Goal: Information Seeking & Learning: Find specific page/section

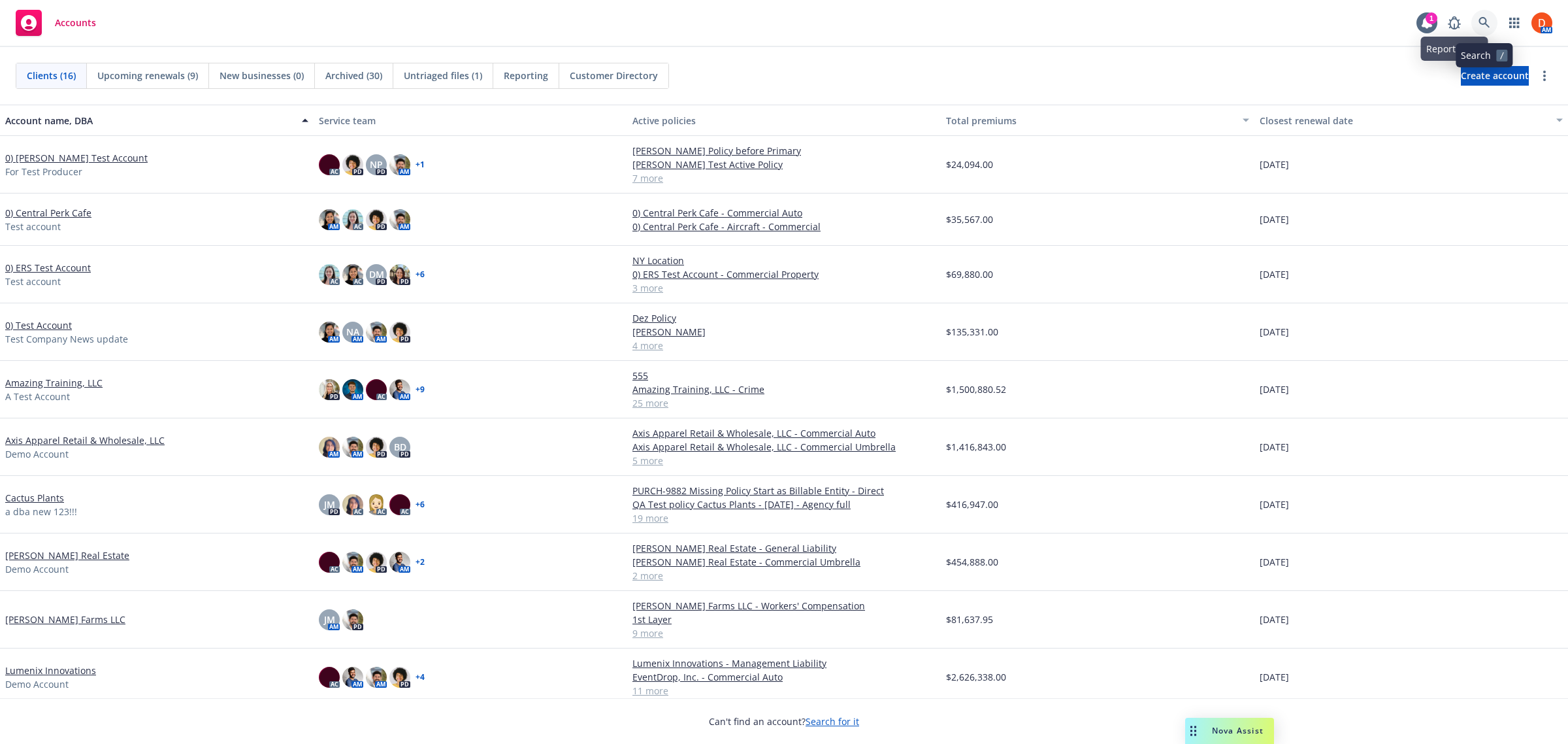
click at [1484, 15] on link at bounding box center [1485, 22] width 26 height 26
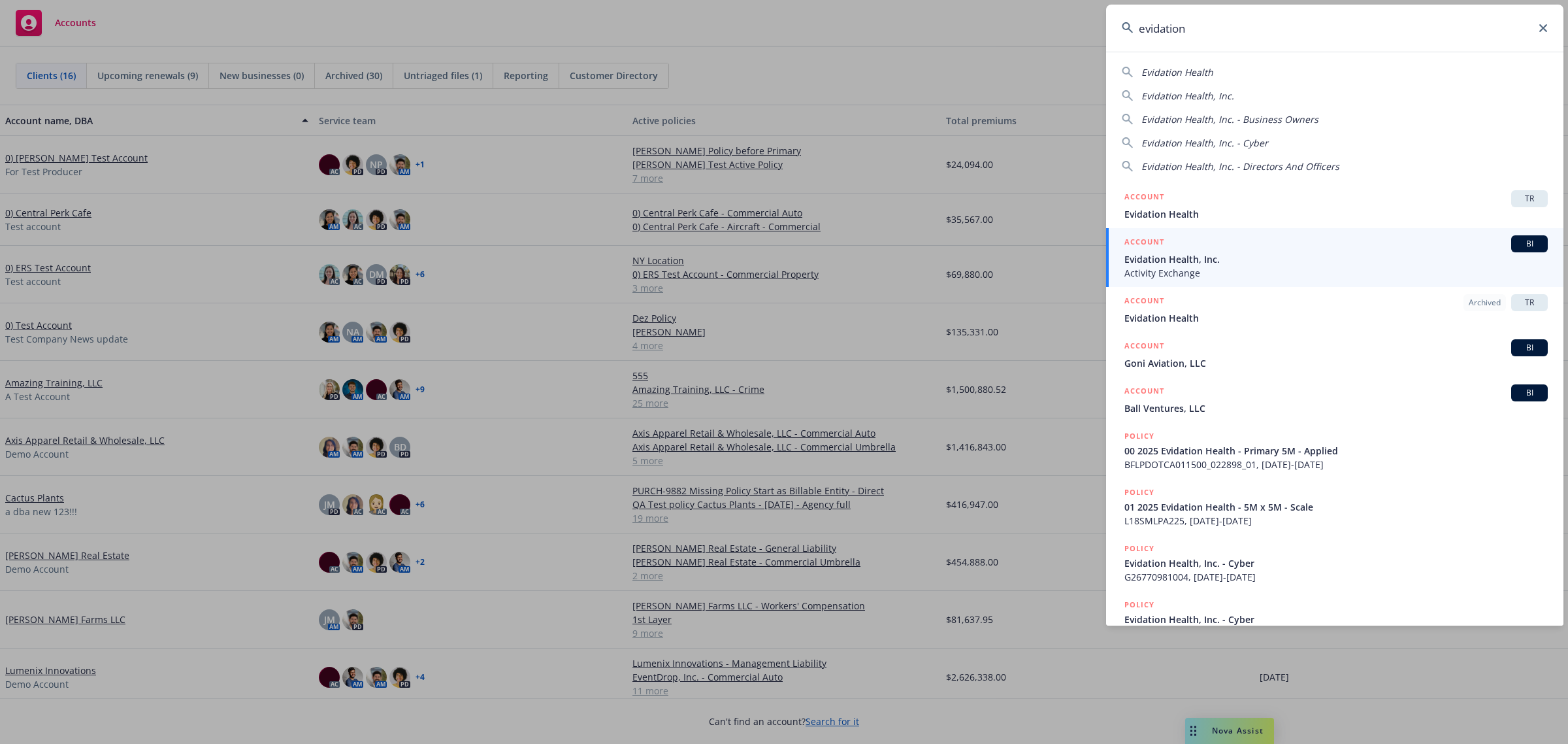
type input "evidation"
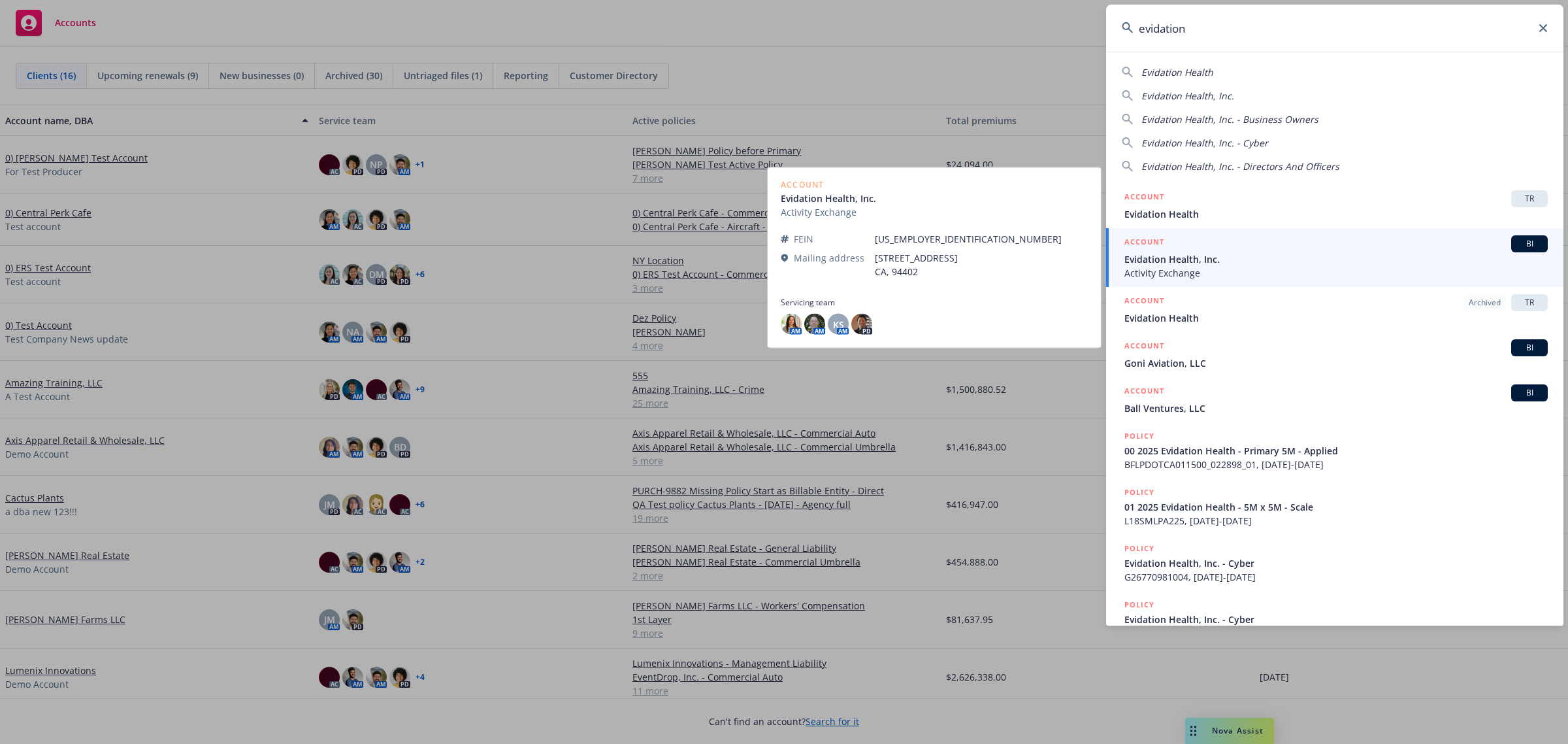
click at [1269, 247] on div "ACCOUNT BI" at bounding box center [1336, 244] width 423 height 17
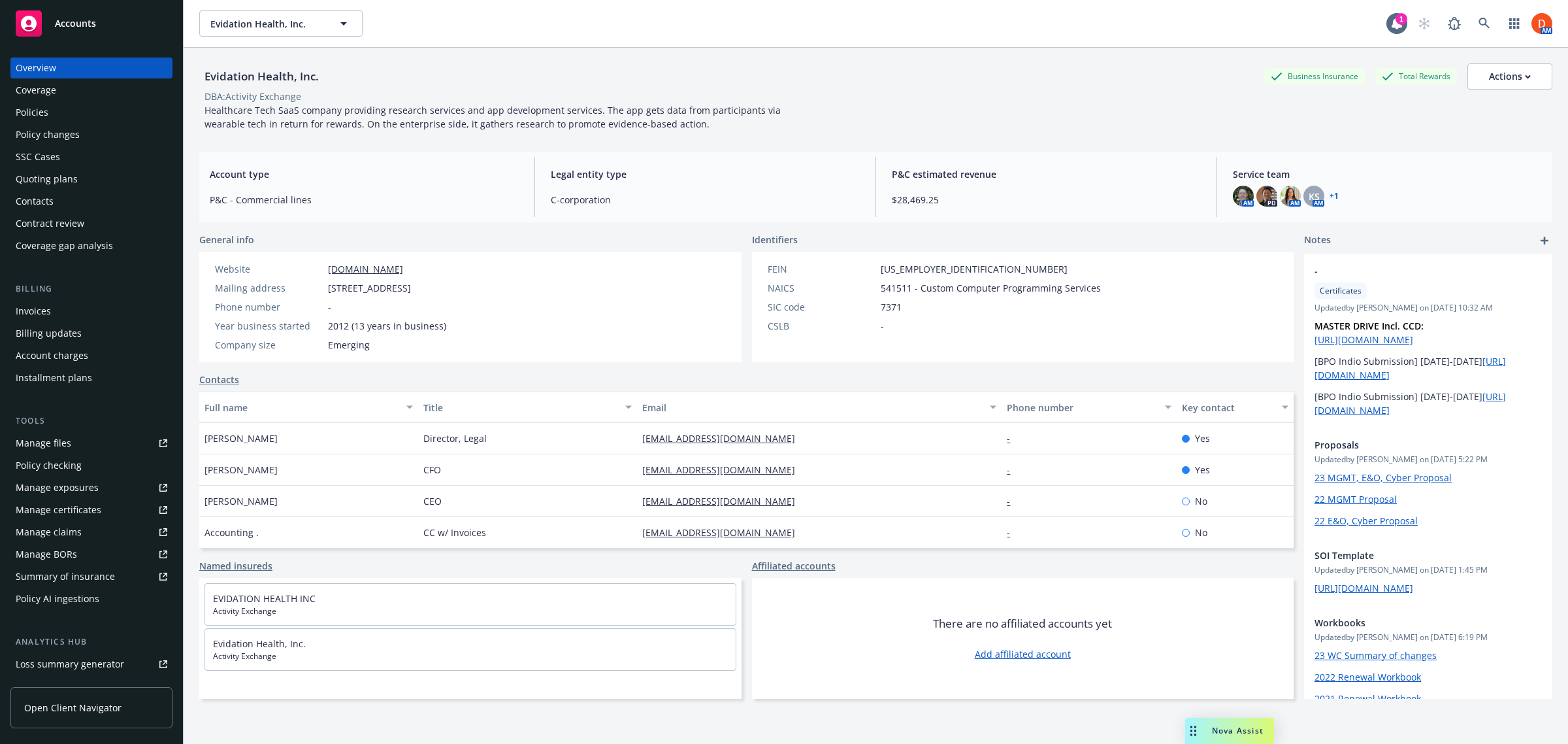
click at [52, 602] on div "Policy AI ingestions" at bounding box center [57, 599] width 83 height 21
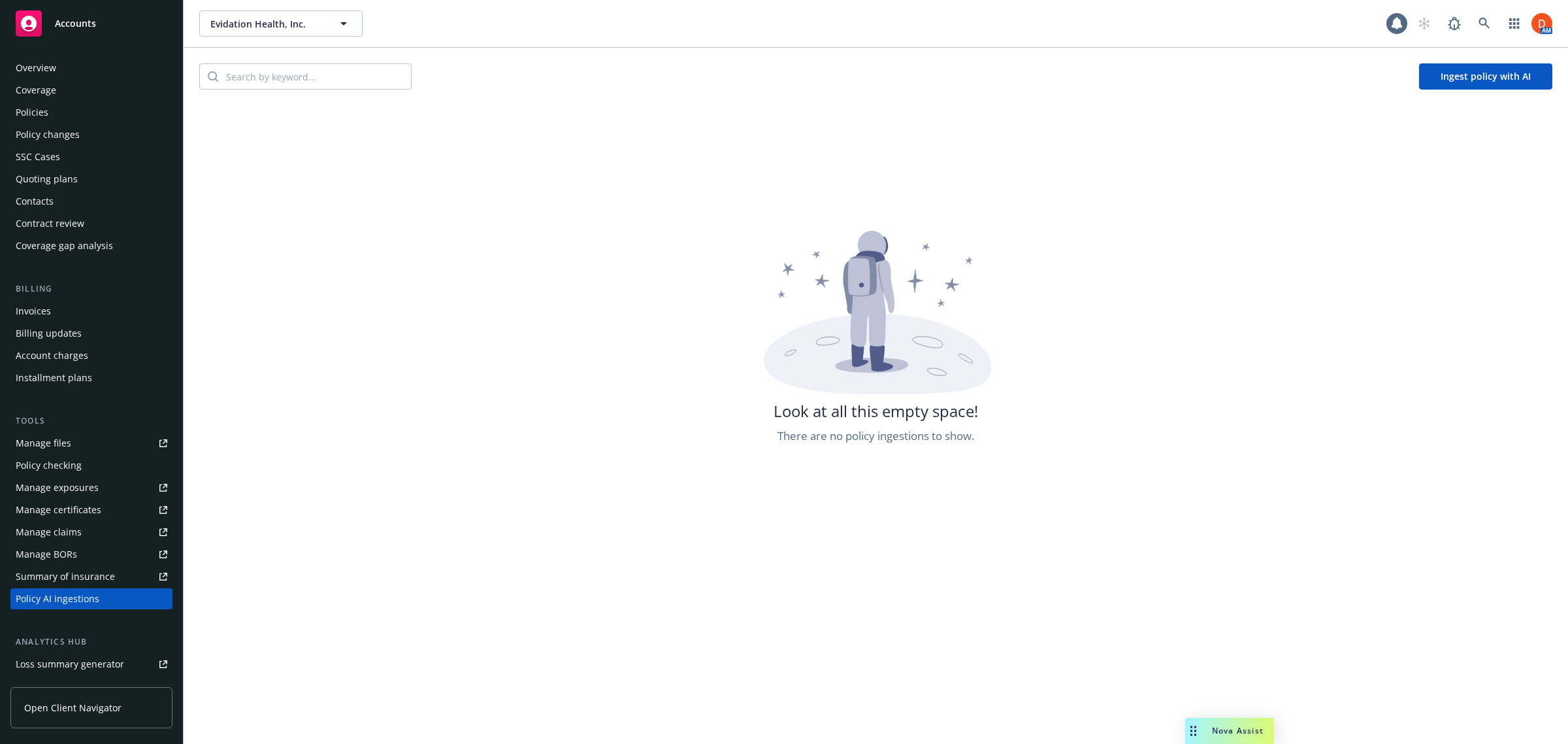
scroll to position [152, 0]
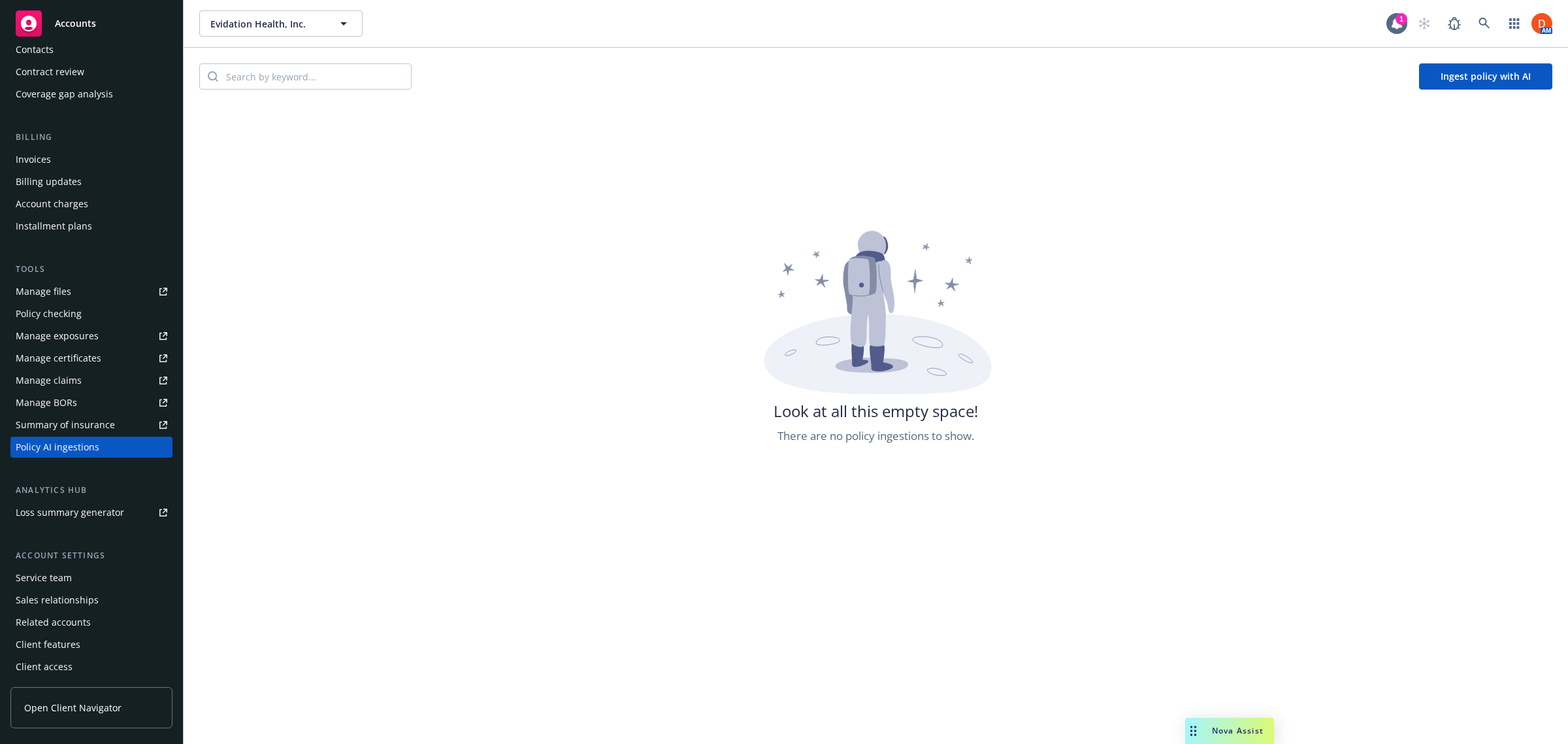
click at [1452, 70] on button "Ingest policy with AI" at bounding box center [1486, 77] width 133 height 26
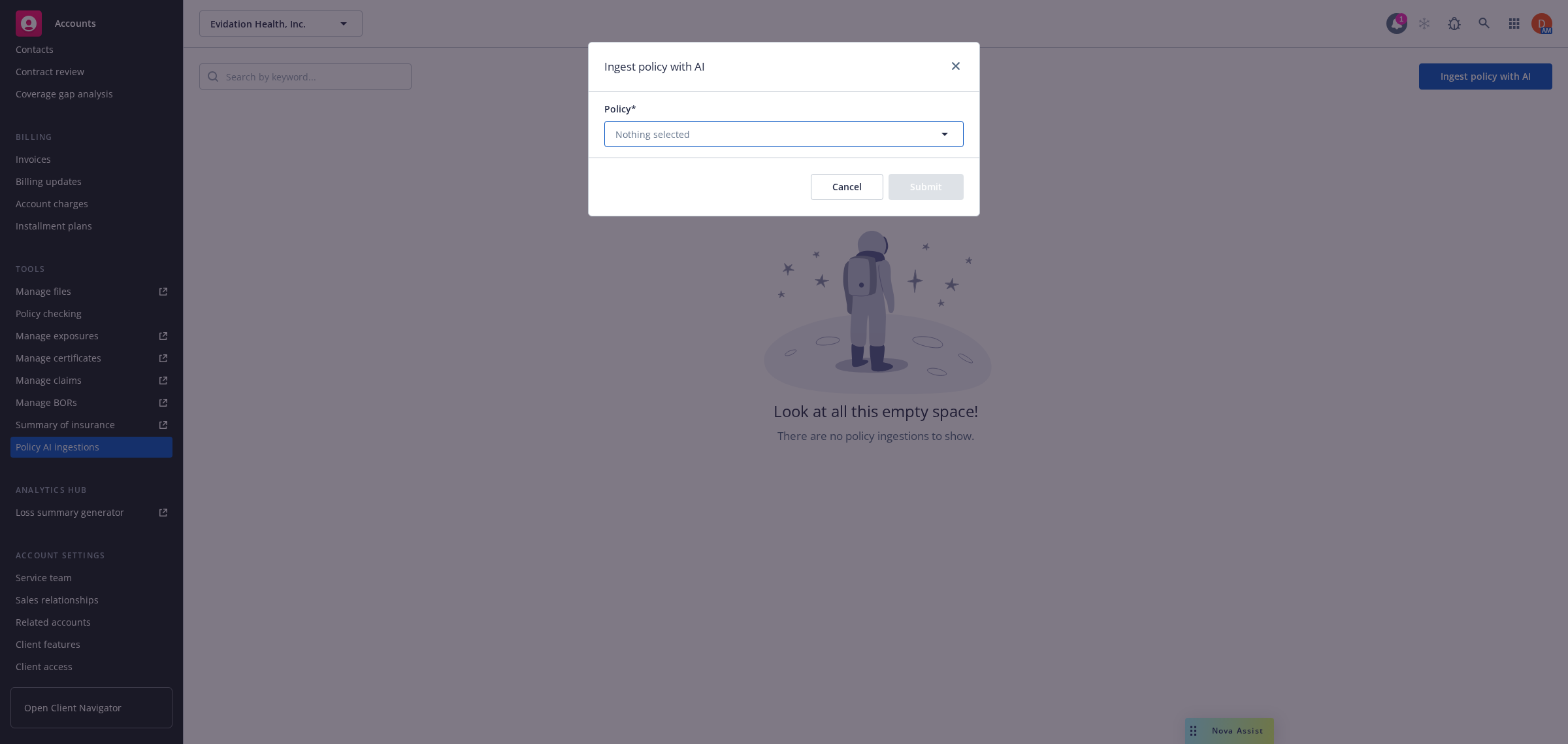
click at [683, 142] on button "Nothing selected" at bounding box center [784, 134] width 360 height 26
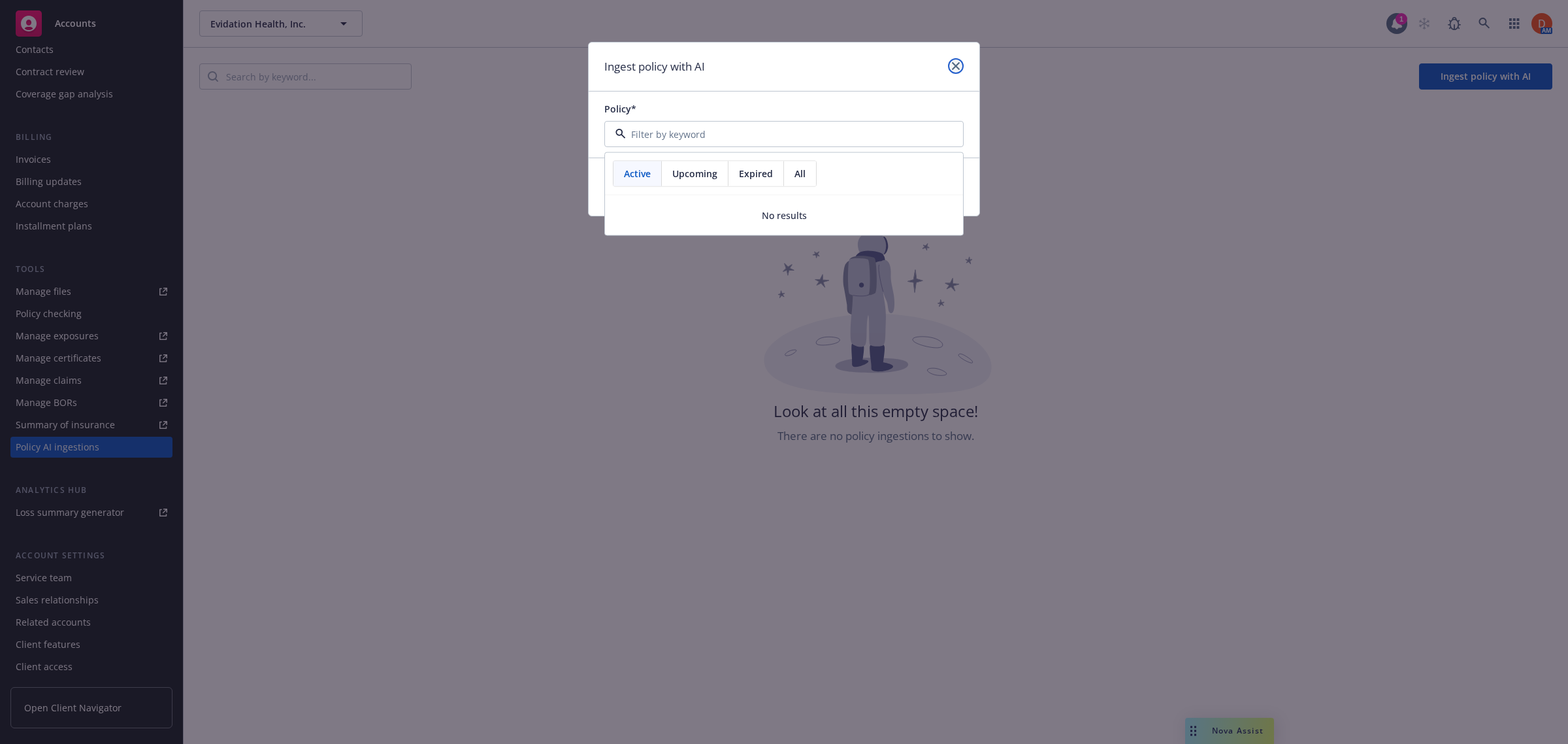
click at [954, 64] on icon "close" at bounding box center [955, 66] width 7 height 7
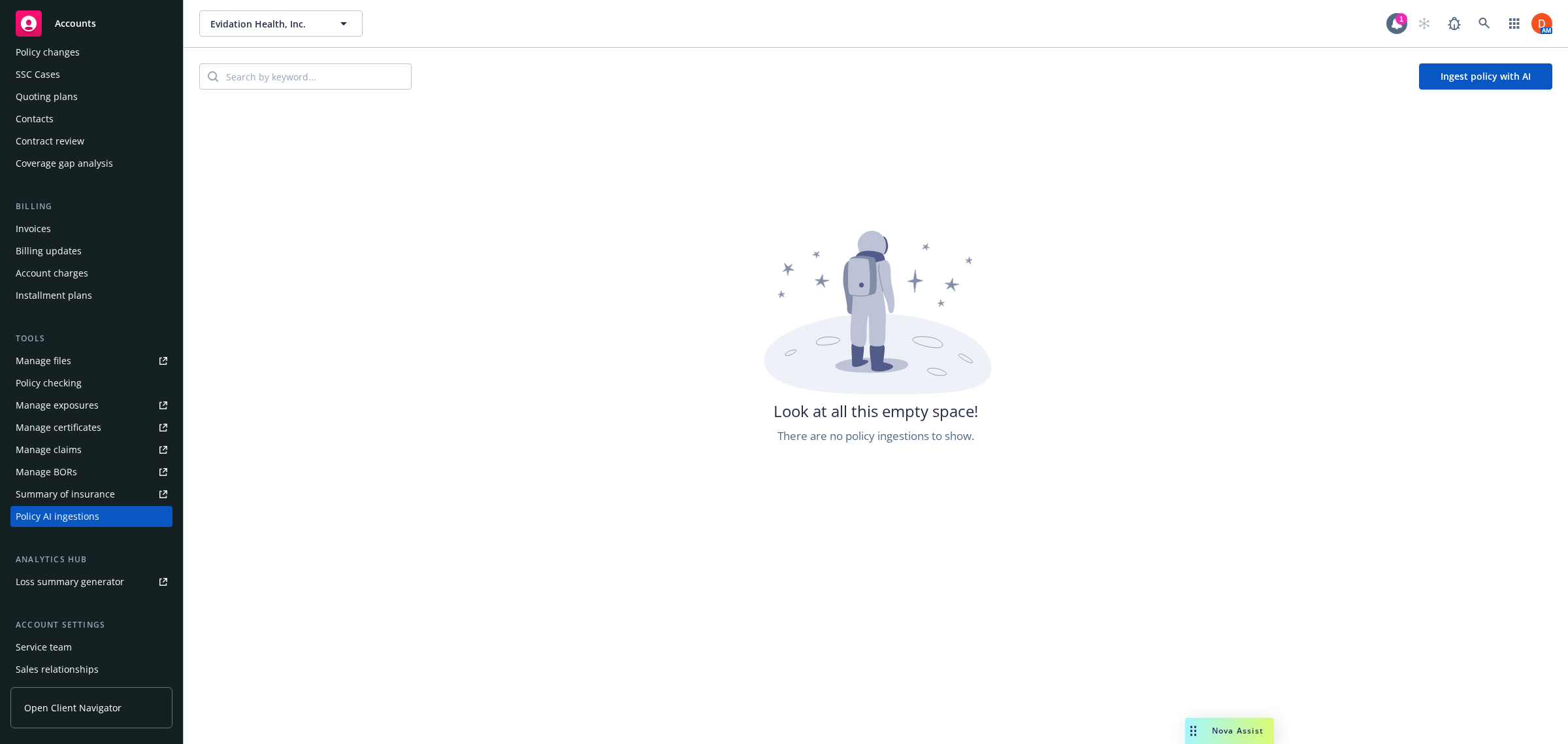
scroll to position [0, 0]
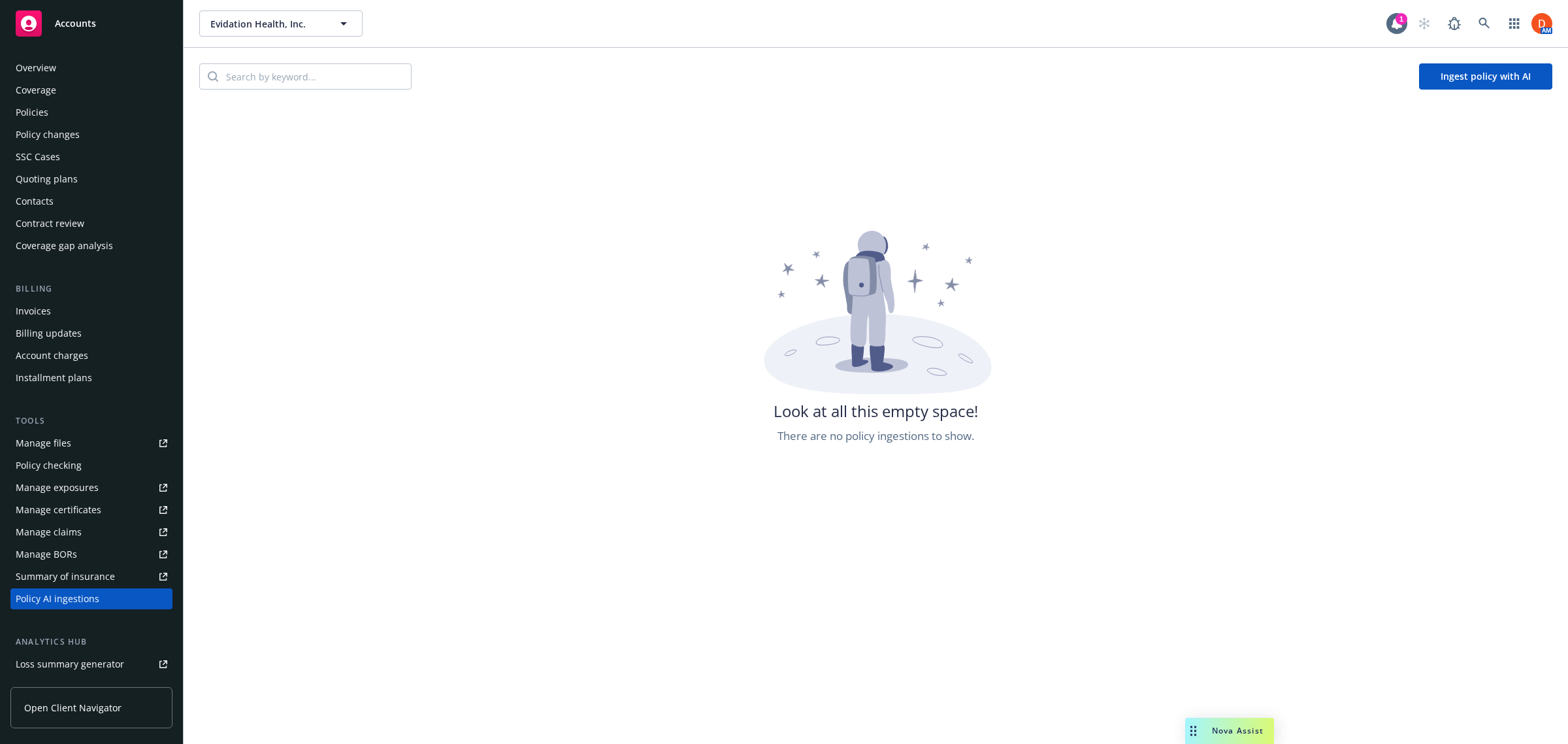
click at [54, 109] on div "Policies" at bounding box center [92, 112] width 152 height 21
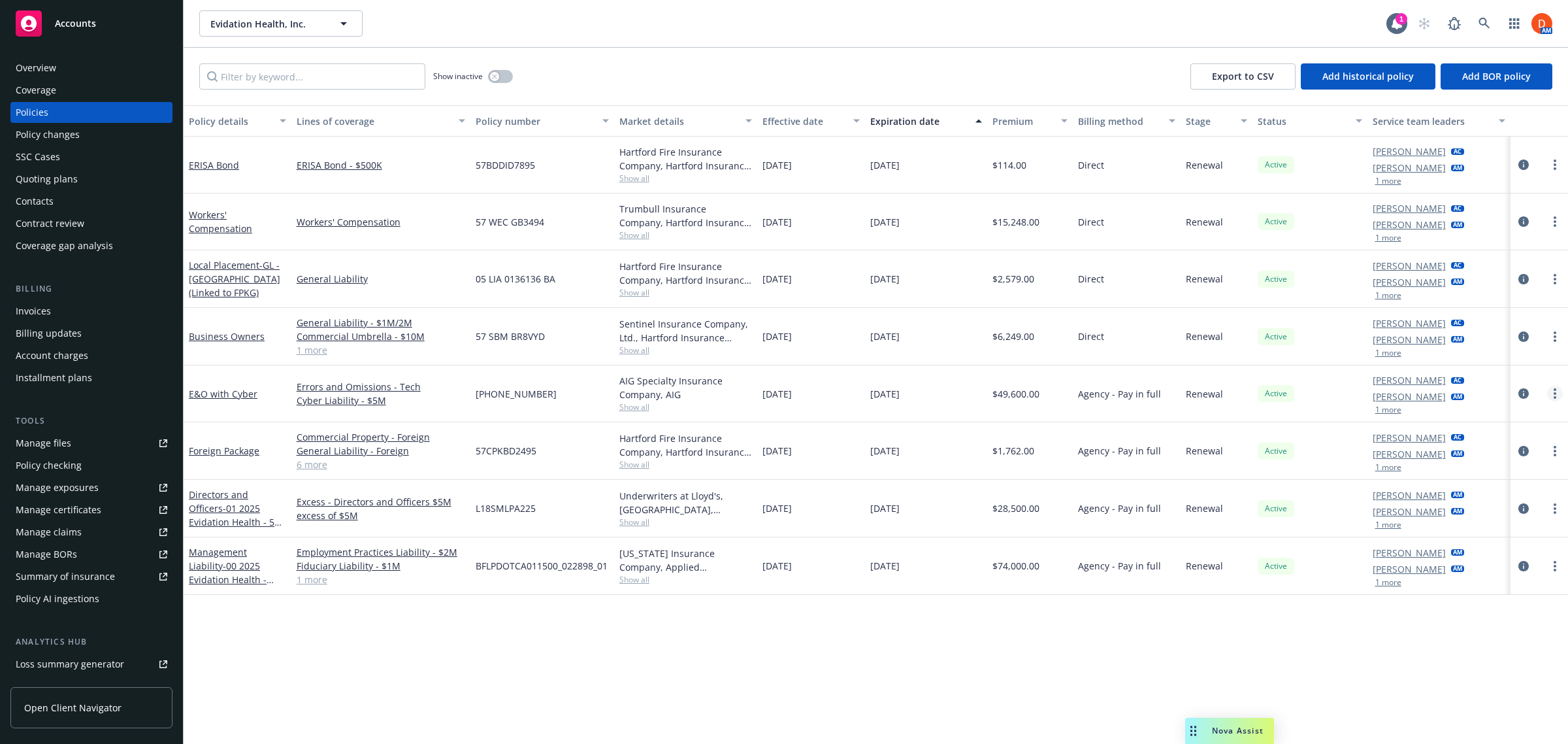
click at [1554, 391] on icon "more" at bounding box center [1555, 393] width 3 height 10
click at [115, 593] on div "Policy AI ingestions" at bounding box center [92, 599] width 152 height 21
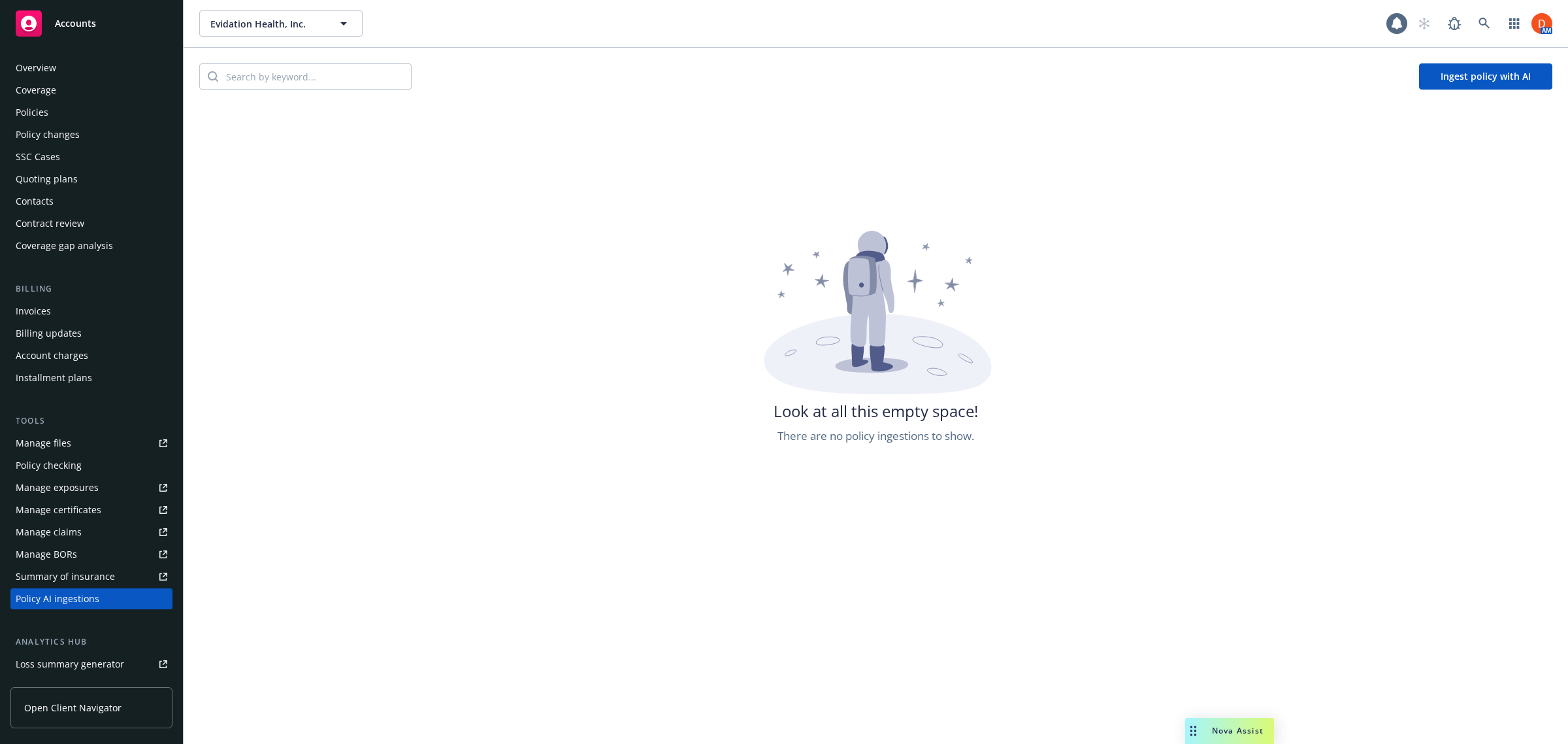
scroll to position [152, 0]
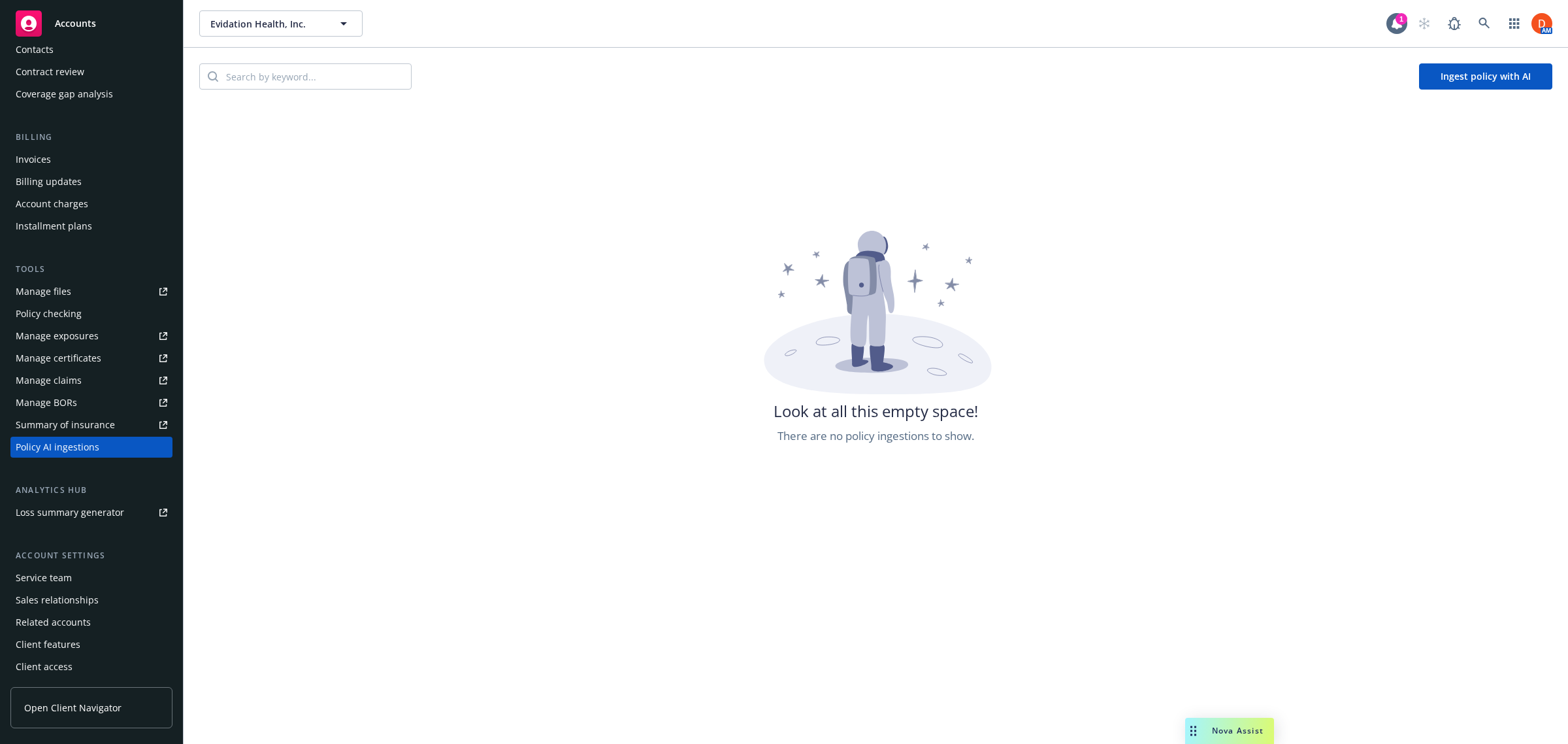
click at [1473, 77] on button "Ingest policy with AI" at bounding box center [1486, 77] width 133 height 26
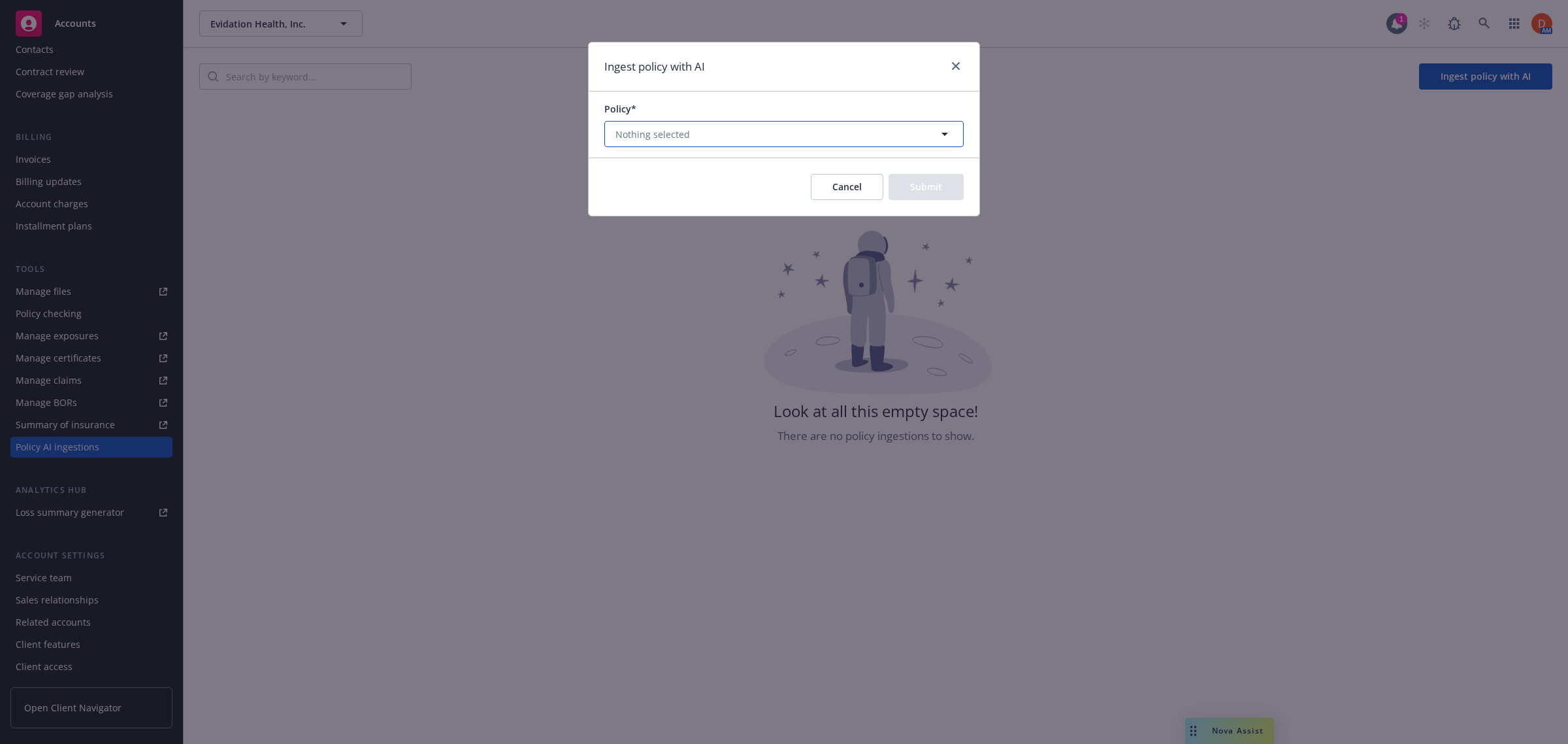
click at [867, 146] on button "Nothing selected" at bounding box center [784, 134] width 360 height 26
click at [958, 67] on icon "close" at bounding box center [955, 66] width 7 height 7
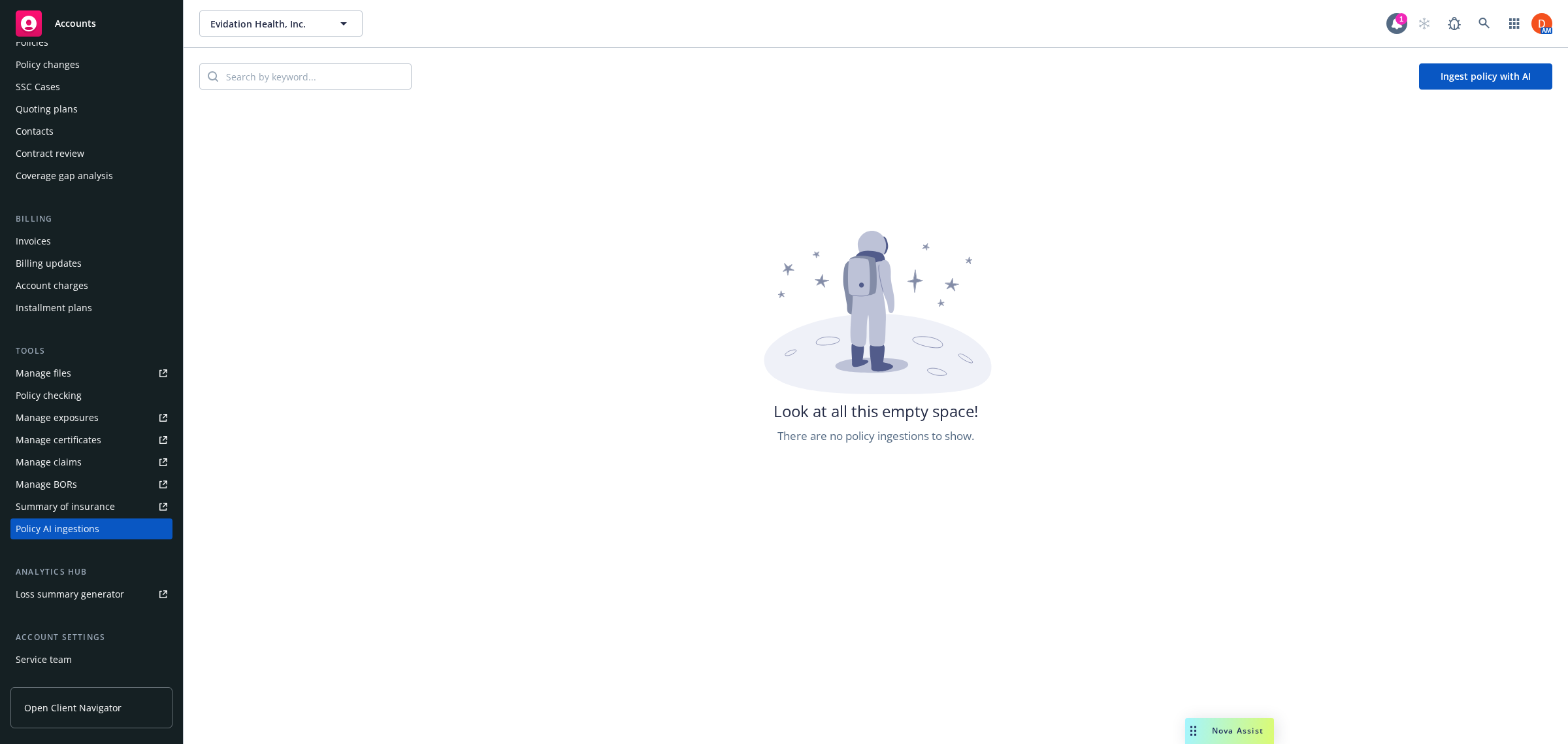
scroll to position [0, 0]
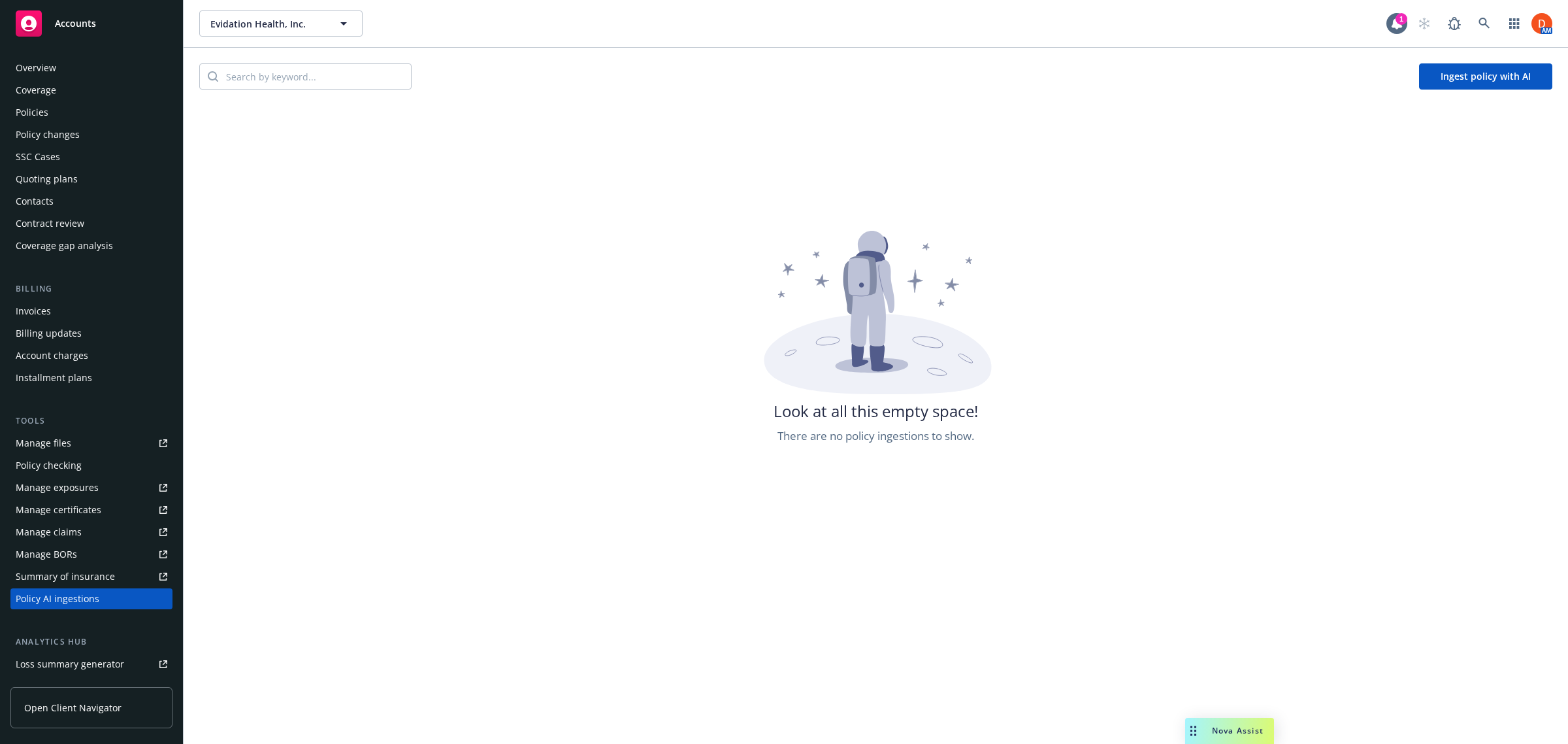
click at [52, 106] on div "Policies" at bounding box center [92, 112] width 152 height 21
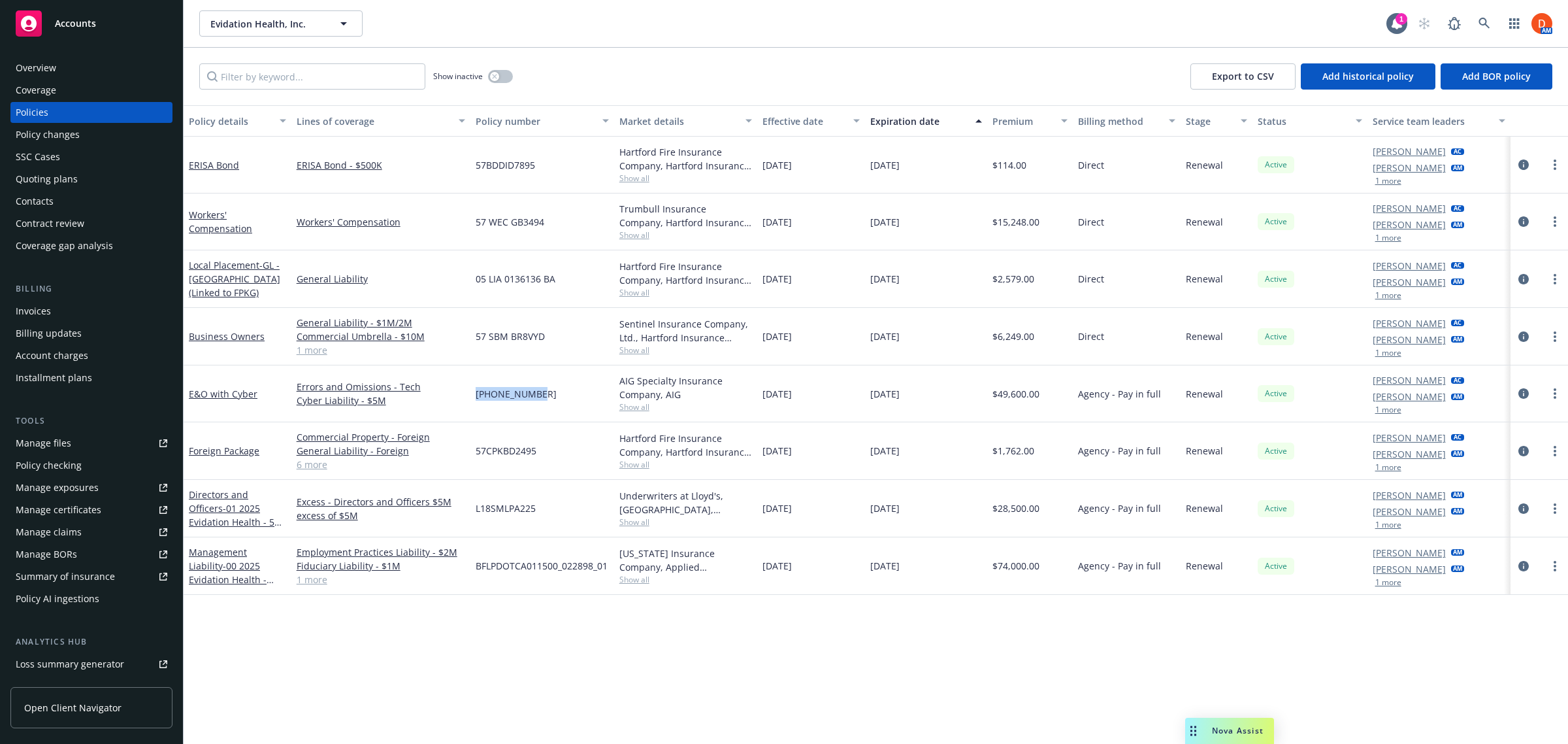
drag, startPoint x: 532, startPoint y: 388, endPoint x: 470, endPoint y: 394, distance: 62.3
click at [470, 394] on div "[PHONE_NUMBER]" at bounding box center [541, 394] width 143 height 57
click at [1523, 394] on icon "circleInformation" at bounding box center [1523, 393] width 10 height 10
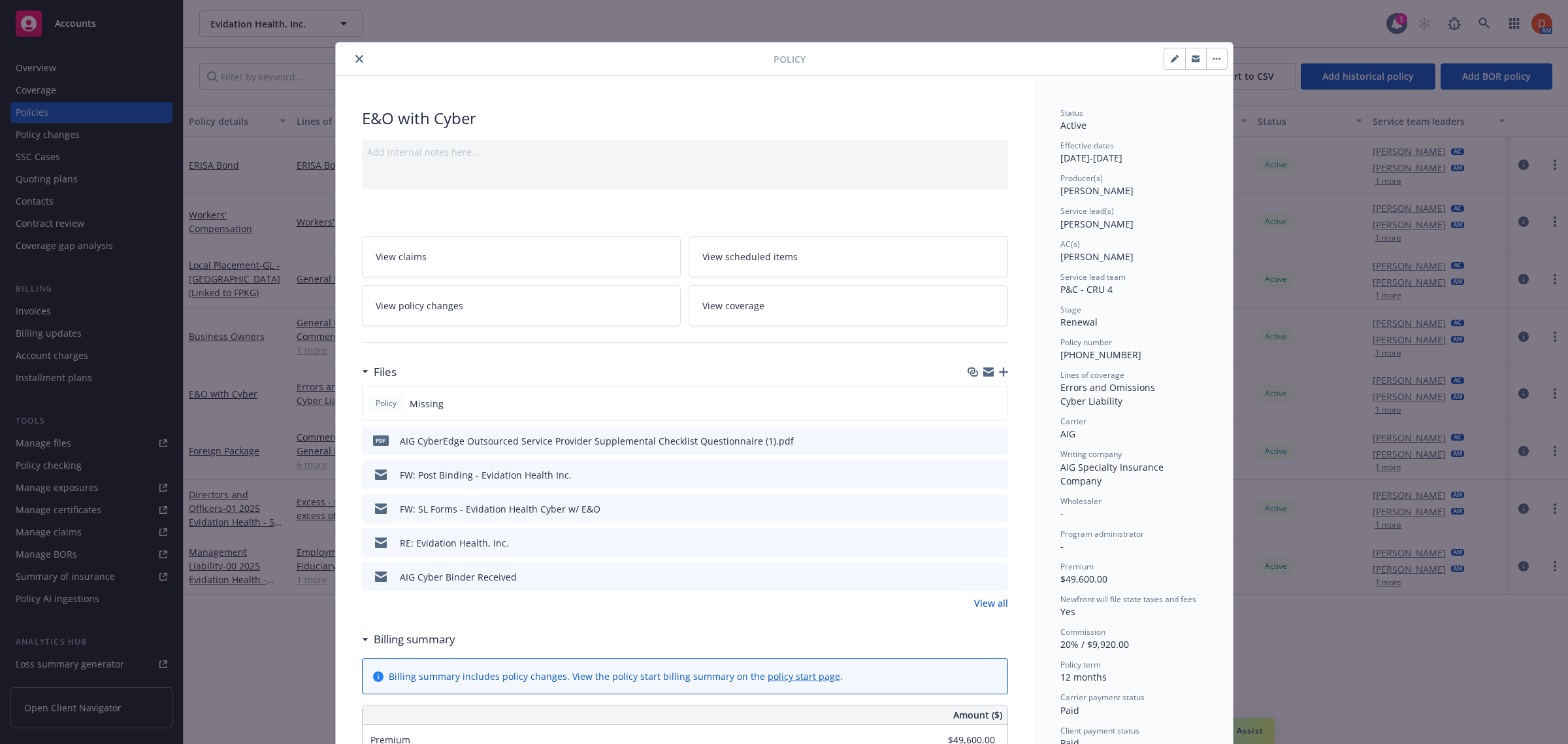
click at [974, 599] on link "View all" at bounding box center [991, 603] width 34 height 14
